Goal: Transaction & Acquisition: Purchase product/service

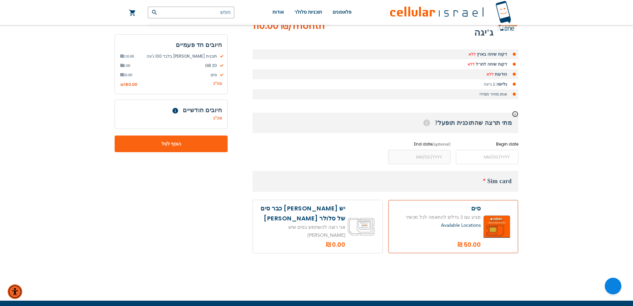
scroll to position [166, 0]
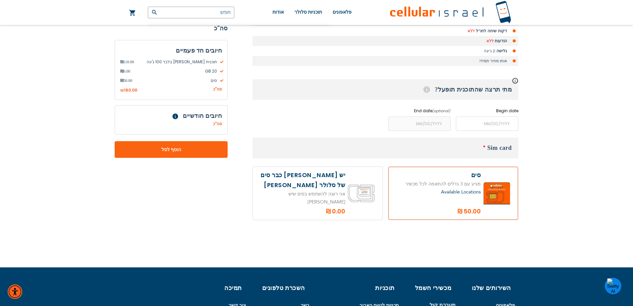
click at [323, 182] on label at bounding box center [318, 193] width 130 height 53
radio input "true"
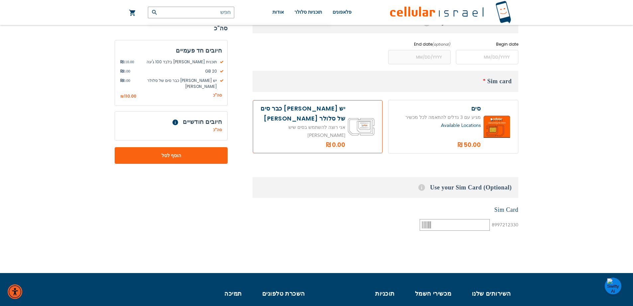
scroll to position [133, 0]
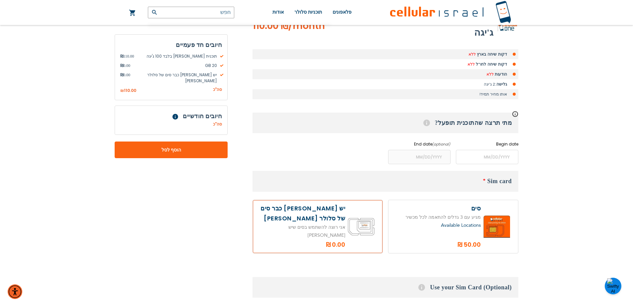
click at [446, 222] on span "Available Locations" at bounding box center [461, 225] width 40 height 6
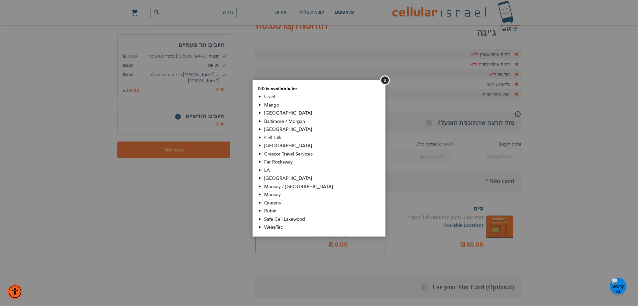
click at [441, 210] on aside "סגור סים is available in: [GEOGRAPHIC_DATA] Mango [GEOGRAPHIC_DATA] [GEOGRAPHIC…" at bounding box center [319, 153] width 638 height 306
click at [387, 80] on button "סגור" at bounding box center [385, 80] width 10 height 10
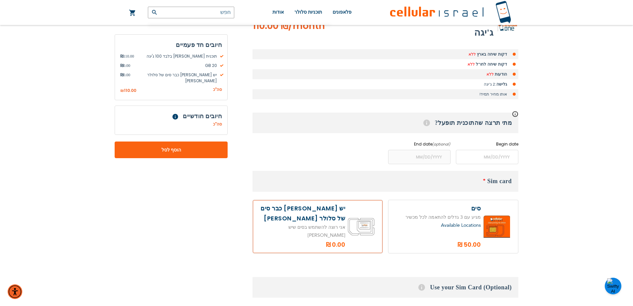
click at [458, 221] on div "Available Locations" at bounding box center [437, 225] width 87 height 8
click at [482, 200] on label at bounding box center [454, 226] width 130 height 53
radio input "true"
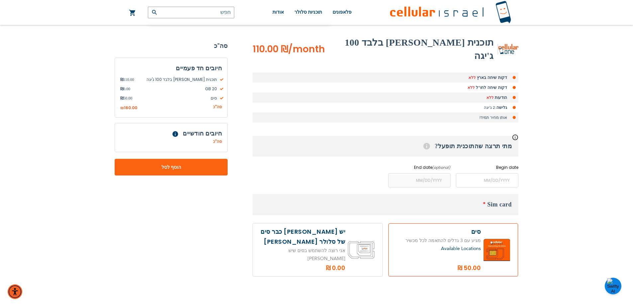
scroll to position [100, 0]
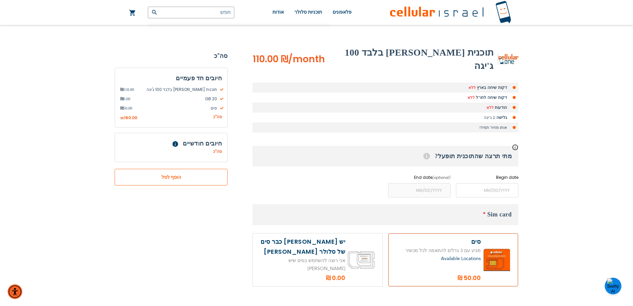
click at [189, 174] on span "הוסף לסל" at bounding box center [171, 177] width 69 height 7
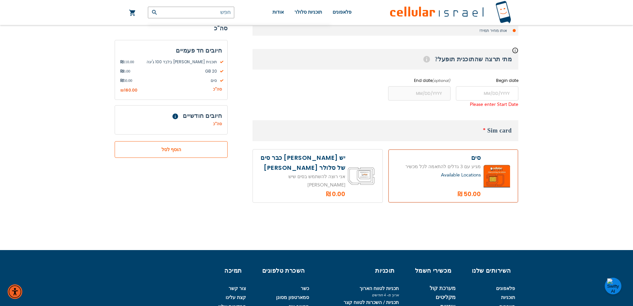
scroll to position [234, 0]
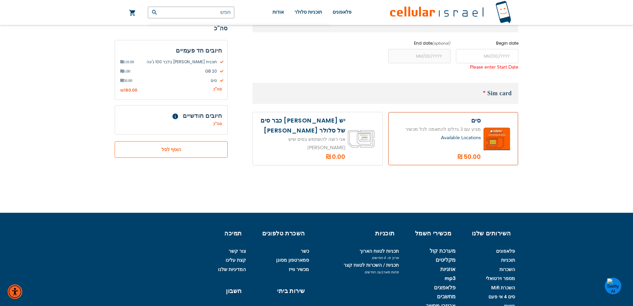
click at [183, 142] on button "הוסף לסל" at bounding box center [171, 149] width 113 height 17
click at [186, 146] on span "הוסף לסל" at bounding box center [171, 149] width 69 height 7
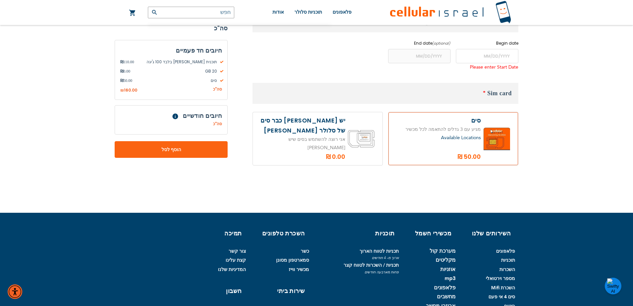
click at [132, 13] on link "העגלה שלי" at bounding box center [132, 13] width 7 height 8
click at [305, 175] on div "(072) 224-3300 Login הרשמה למערכת כניסה עברית english" at bounding box center [316, 68] width 633 height 604
click at [181, 125] on div "סה"כ סלולר [PERSON_NAME] ₪ 0.00 חברת הסלולר ₪ 0.00" at bounding box center [171, 125] width 102 height 8
click at [188, 116] on span "חיובים חודשיים" at bounding box center [202, 116] width 39 height 8
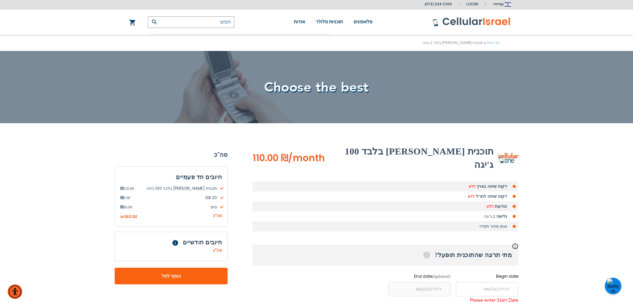
scroll to position [34, 0]
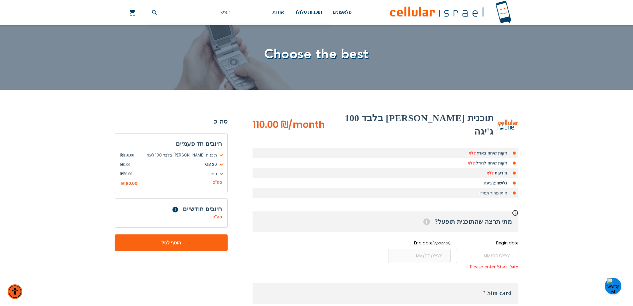
click at [488, 211] on h3 "מתי תרצה שהתוכנית תופעל? Help" at bounding box center [386, 221] width 266 height 21
click at [484, 248] on input "name" at bounding box center [487, 255] width 63 height 14
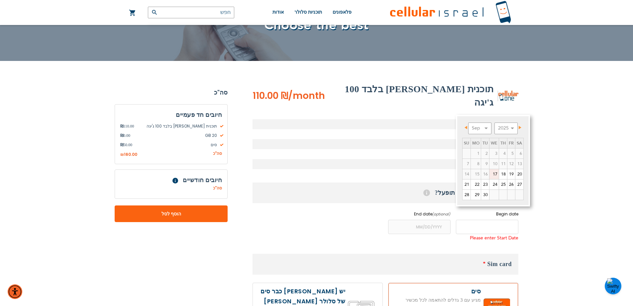
scroll to position [101, 0]
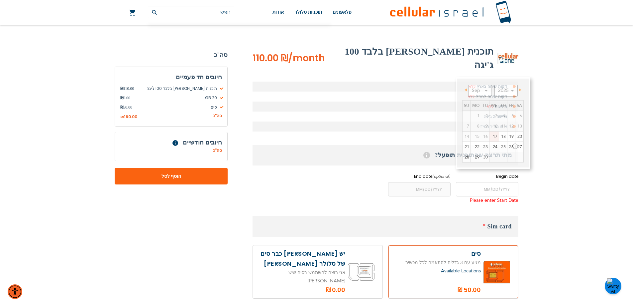
click at [584, 221] on div "(072) 224-3300 Login הרשמה למערכת כניסה עברית english" at bounding box center [316, 201] width 633 height 604
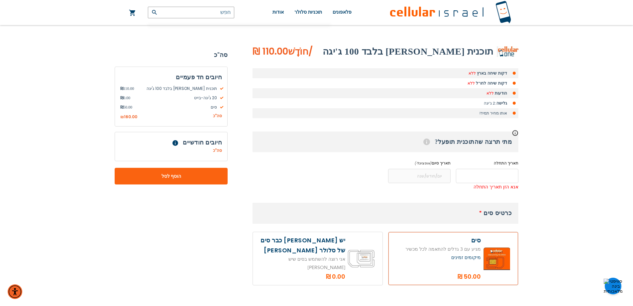
click at [511, 177] on input "name" at bounding box center [487, 176] width 63 height 14
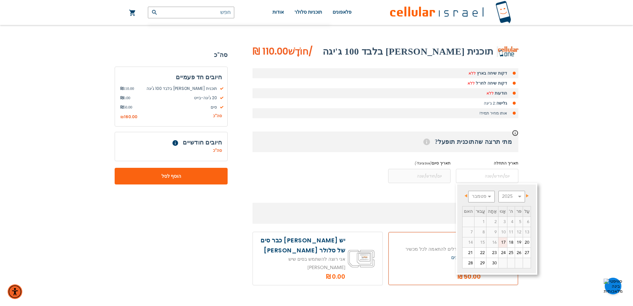
click at [501, 242] on font "17" at bounding box center [503, 242] width 5 height 6
type input "[DATE]"
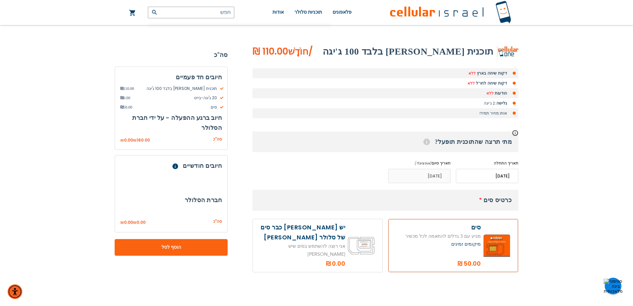
click at [417, 173] on input "name" at bounding box center [419, 176] width 63 height 14
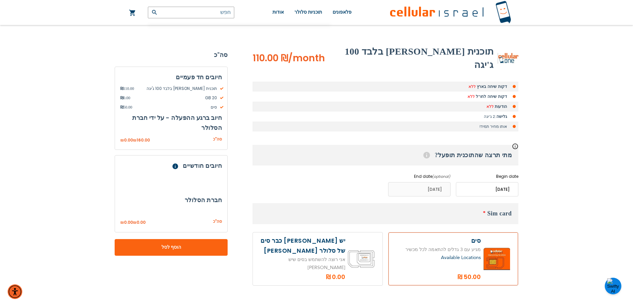
click at [434, 182] on input "name" at bounding box center [419, 189] width 63 height 14
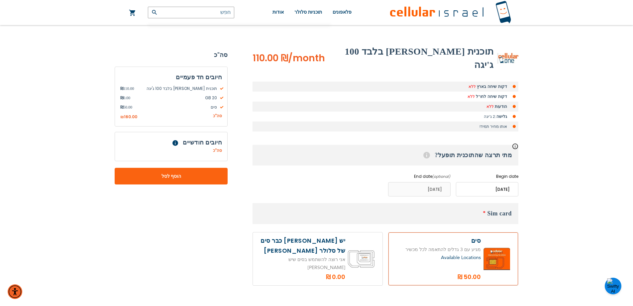
click at [434, 182] on input "name" at bounding box center [419, 189] width 63 height 14
click at [431, 182] on input "name" at bounding box center [419, 189] width 63 height 14
click at [546, 164] on div "(072) 224-3300 Login הרשמה למערכת כניסה עברית english" at bounding box center [316, 194] width 633 height 591
click at [418, 173] on label "End date (optional)" at bounding box center [419, 176] width 63 height 6
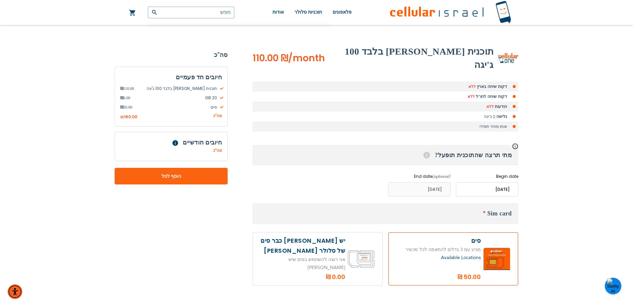
click at [518, 173] on label "Begin date" at bounding box center [487, 176] width 63 height 6
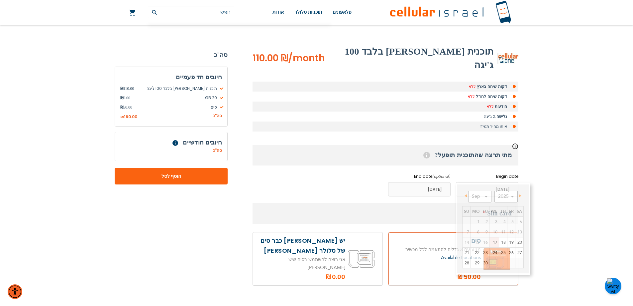
drag, startPoint x: 512, startPoint y: 170, endPoint x: 595, endPoint y: 114, distance: 100.1
click at [595, 114] on div "(072) 224-3300 Login הרשמה למערכת כניסה עברית english" at bounding box center [316, 194] width 633 height 591
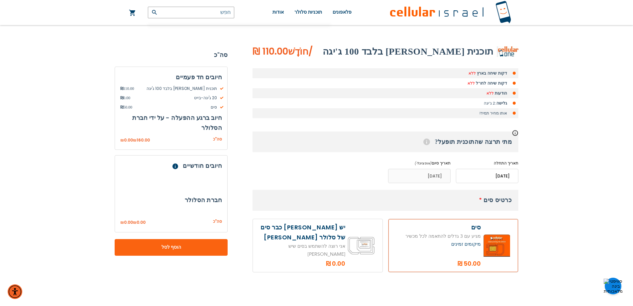
click at [503, 178] on input "name" at bounding box center [487, 176] width 63 height 14
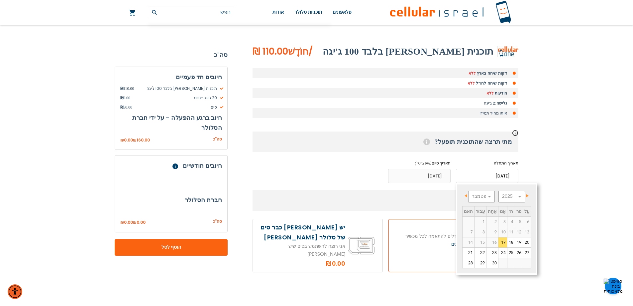
click at [469, 197] on link "קודם" at bounding box center [467, 196] width 8 height 8
click at [467, 198] on link "קודם" at bounding box center [467, 196] width 8 height 8
click at [466, 198] on link "קודם" at bounding box center [467, 196] width 8 height 8
click at [466, 197] on span "קודם" at bounding box center [466, 195] width 3 height 3
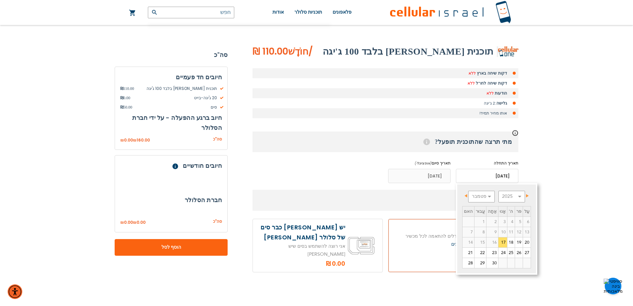
click at [466, 196] on span "קודם" at bounding box center [466, 195] width 3 height 3
click at [526, 195] on span "הַבָּא" at bounding box center [527, 195] width 3 height 3
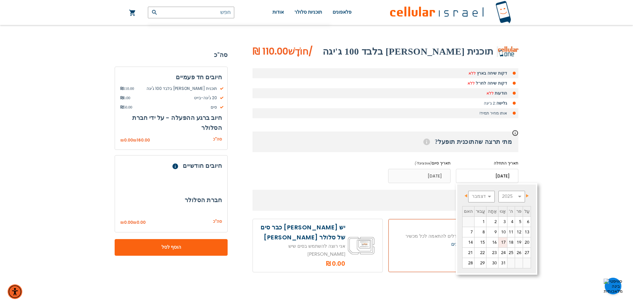
click at [501, 241] on font "17" at bounding box center [503, 242] width 5 height 6
type input "[DATE]"
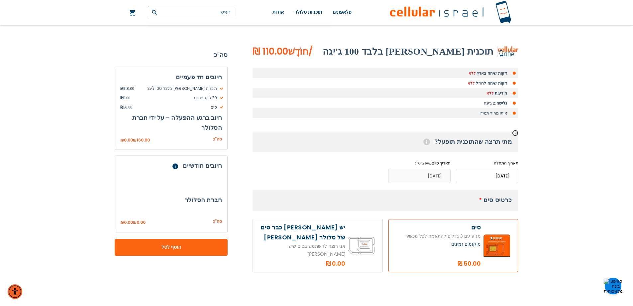
click at [428, 177] on input "name" at bounding box center [419, 176] width 63 height 14
click at [427, 175] on input "name" at bounding box center [419, 176] width 63 height 14
click at [427, 174] on input "name" at bounding box center [419, 176] width 63 height 14
click at [422, 176] on input "name" at bounding box center [419, 176] width 63 height 14
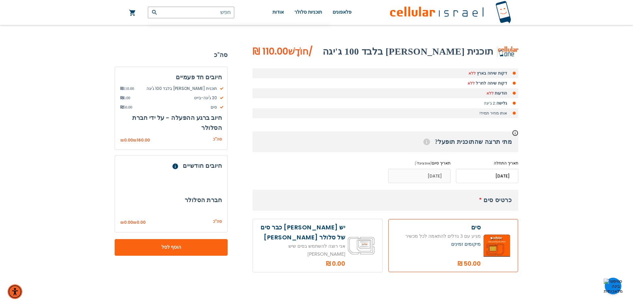
click at [347, 229] on label at bounding box center [318, 245] width 130 height 53
radio input "true"
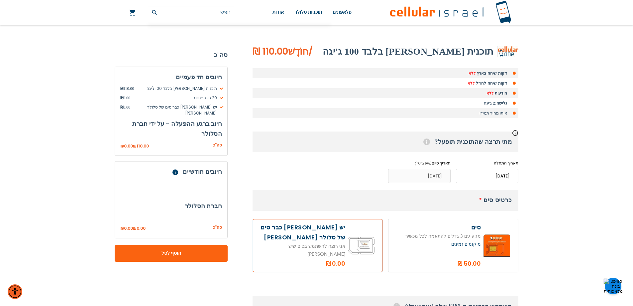
click at [492, 237] on label at bounding box center [454, 245] width 130 height 53
radio input "true"
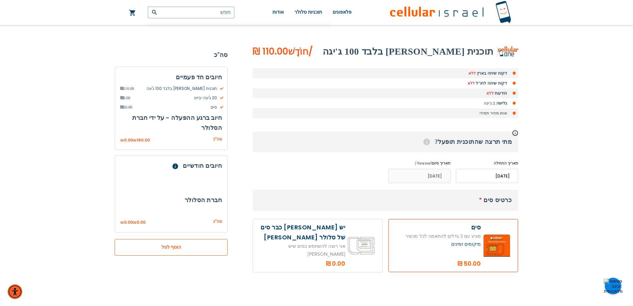
click at [196, 244] on span "הוסף לסל" at bounding box center [171, 246] width 69 height 7
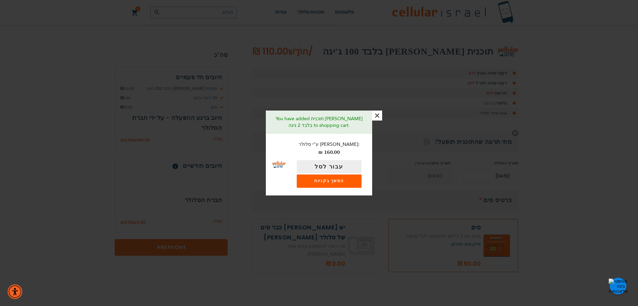
click at [331, 177] on link "המשך בקניות" at bounding box center [329, 180] width 65 height 13
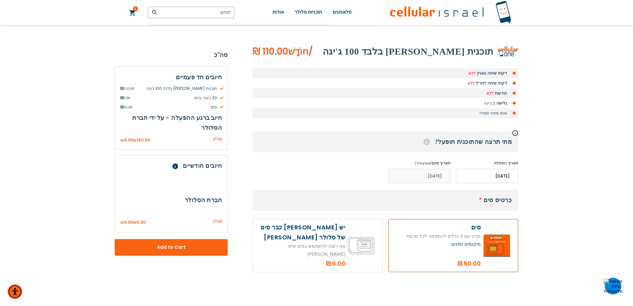
click at [137, 12] on div "1 1 פריטים העגלה שלי עגלת מיני אפשרויות פרטים תוכנית [PERSON_NAME] בלבד 100 ג'י…" at bounding box center [132, 12] width 21 height 24
click at [133, 12] on link "1 1 פריטים העגלה שלי" at bounding box center [132, 13] width 7 height 8
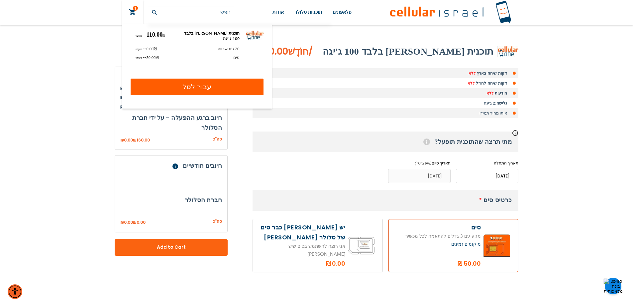
click at [199, 89] on link "עבור לסל" at bounding box center [197, 86] width 133 height 17
